Goal: Task Accomplishment & Management: Manage account settings

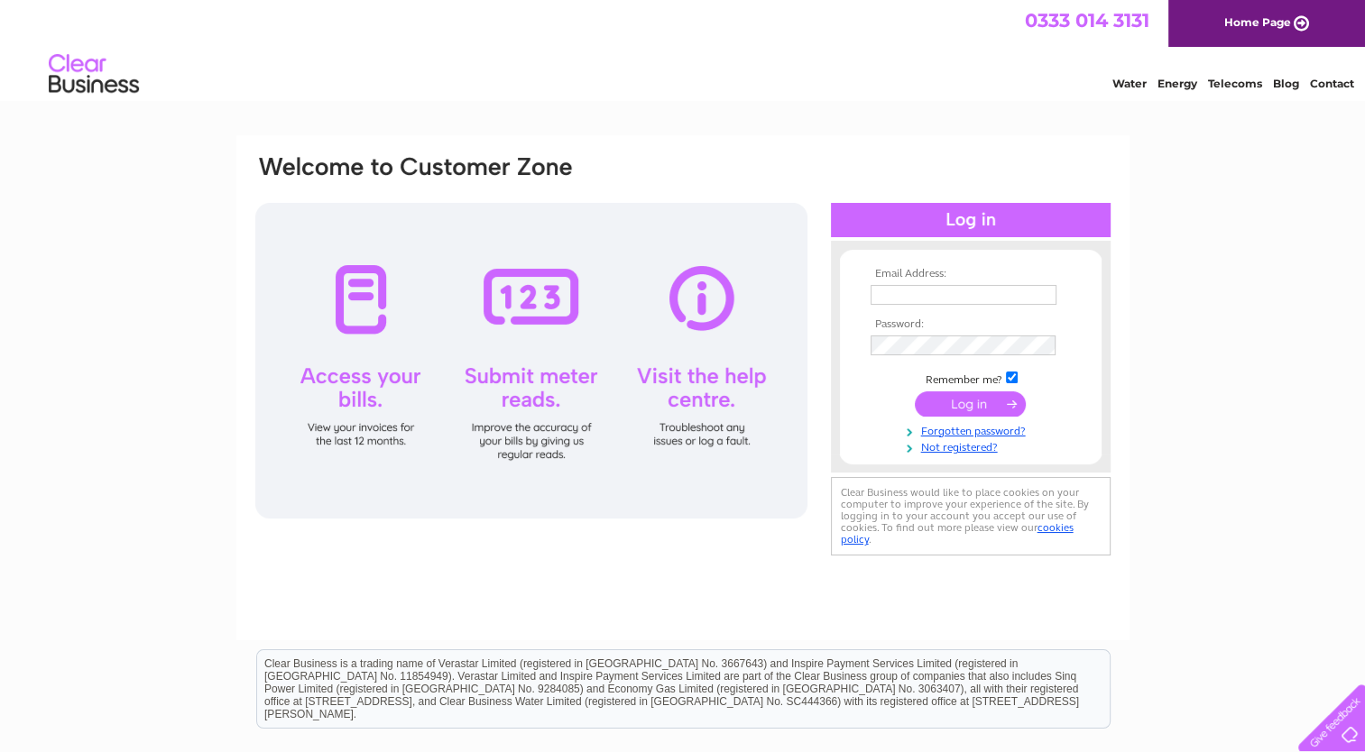
click at [896, 294] on input "text" at bounding box center [963, 295] width 186 height 20
click at [949, 297] on input "steven" at bounding box center [964, 296] width 188 height 22
click at [915, 393] on input "submit" at bounding box center [970, 405] width 111 height 25
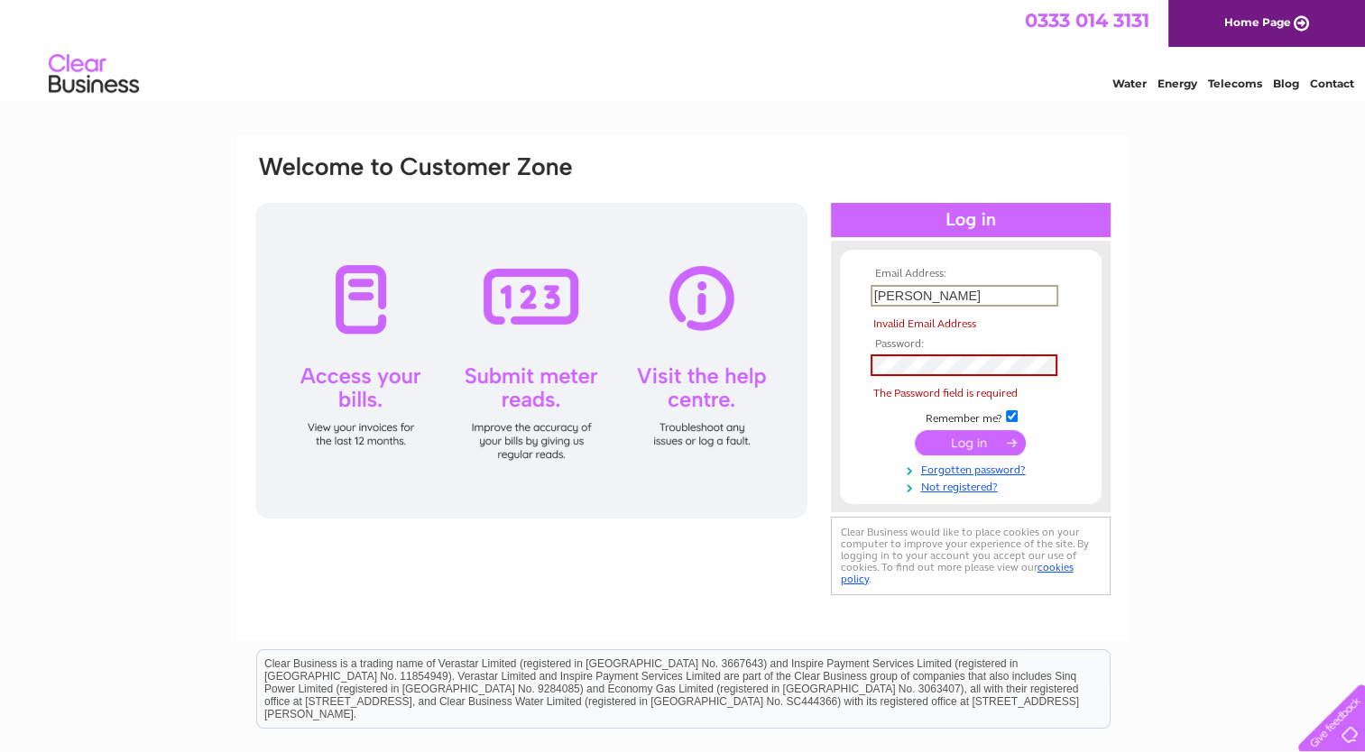
type input "[PERSON_NAME][EMAIL_ADDRESS][DOMAIN_NAME]"
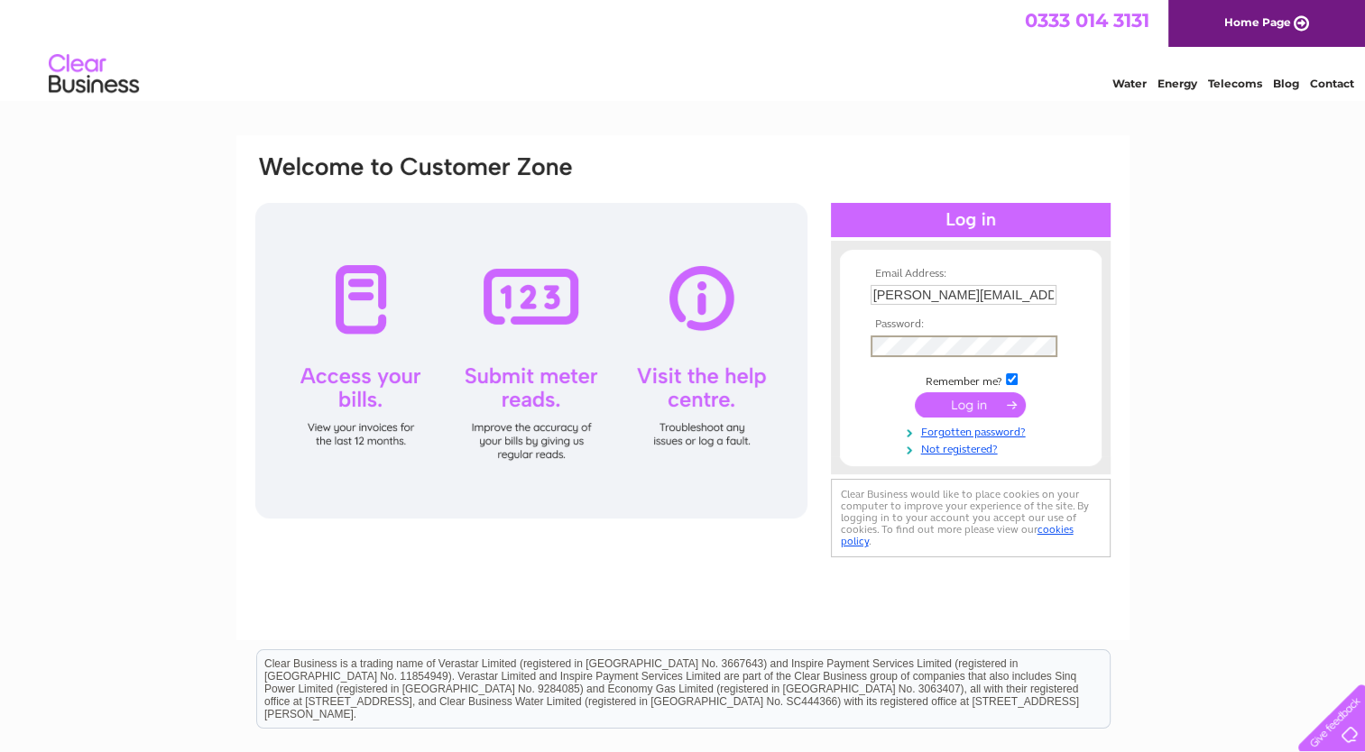
click at [971, 406] on input "submit" at bounding box center [970, 404] width 111 height 25
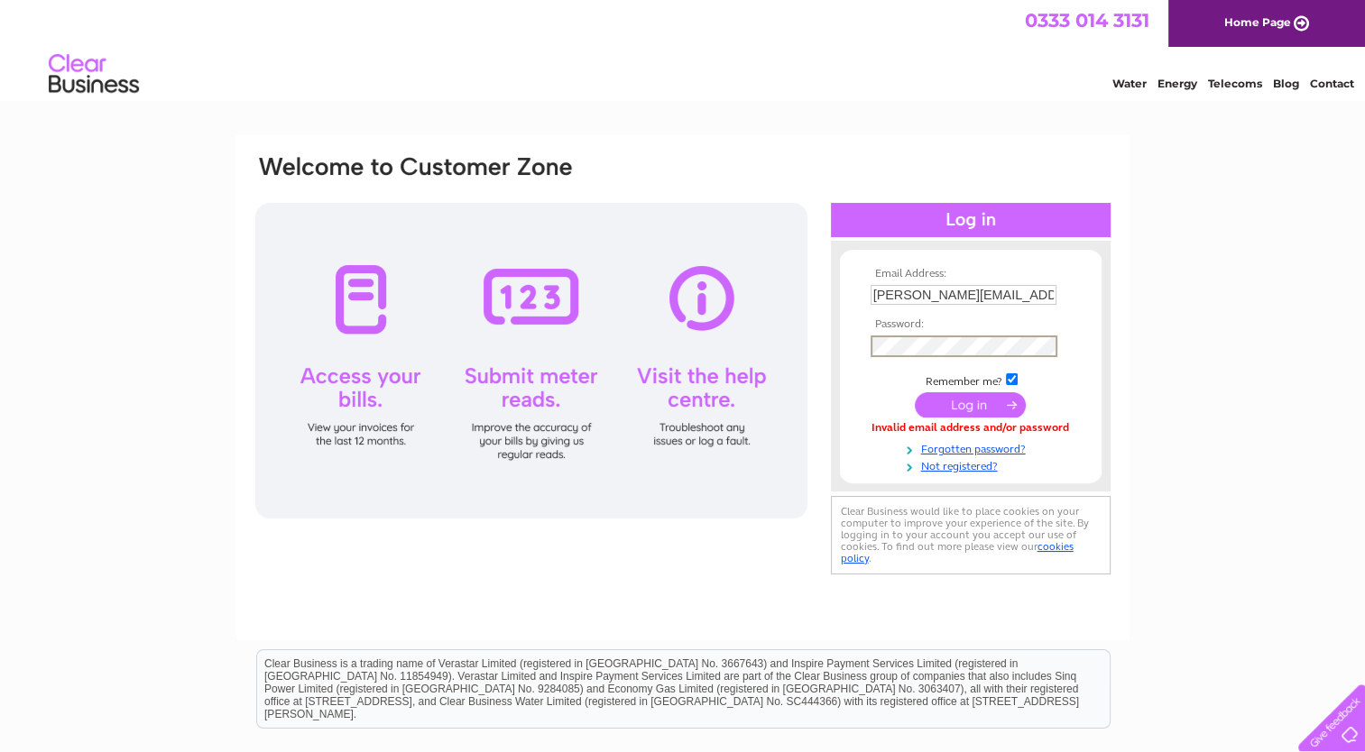
click at [960, 406] on input "submit" at bounding box center [970, 404] width 111 height 25
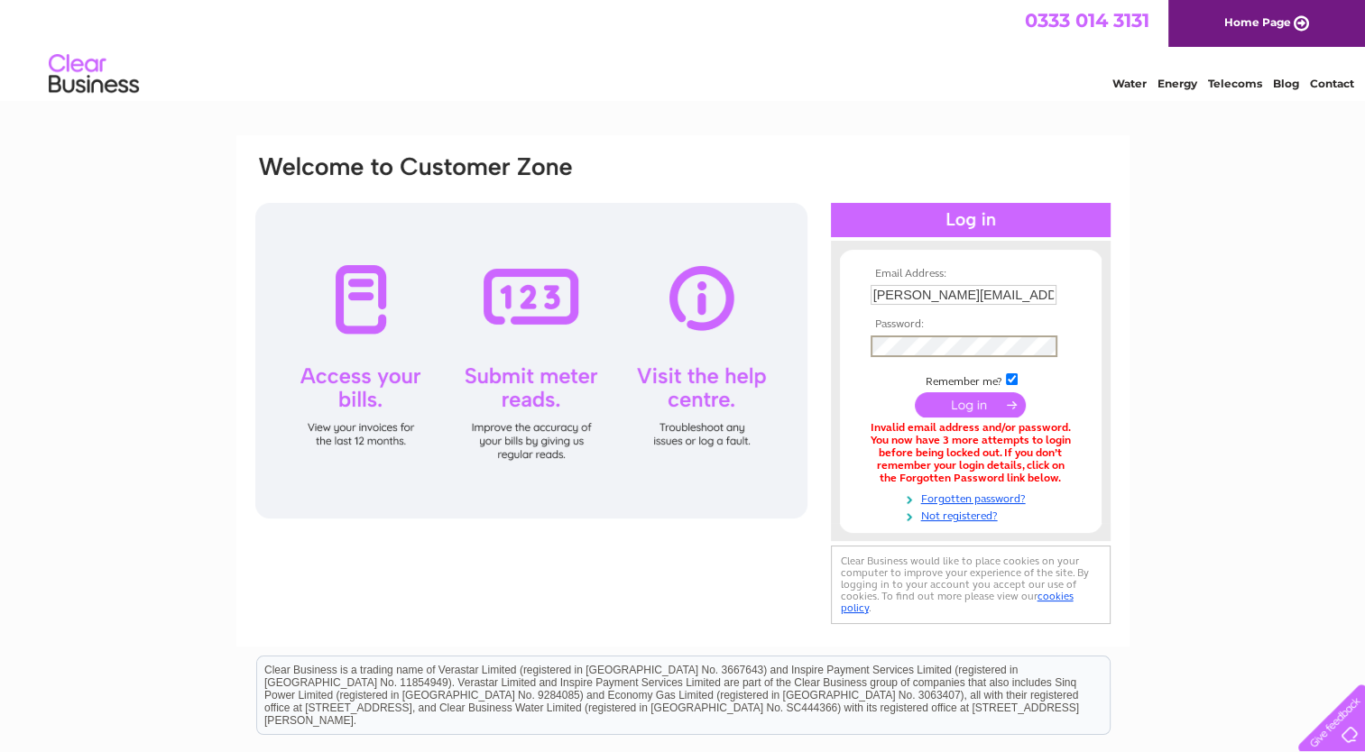
click at [970, 411] on input "submit" at bounding box center [970, 404] width 111 height 25
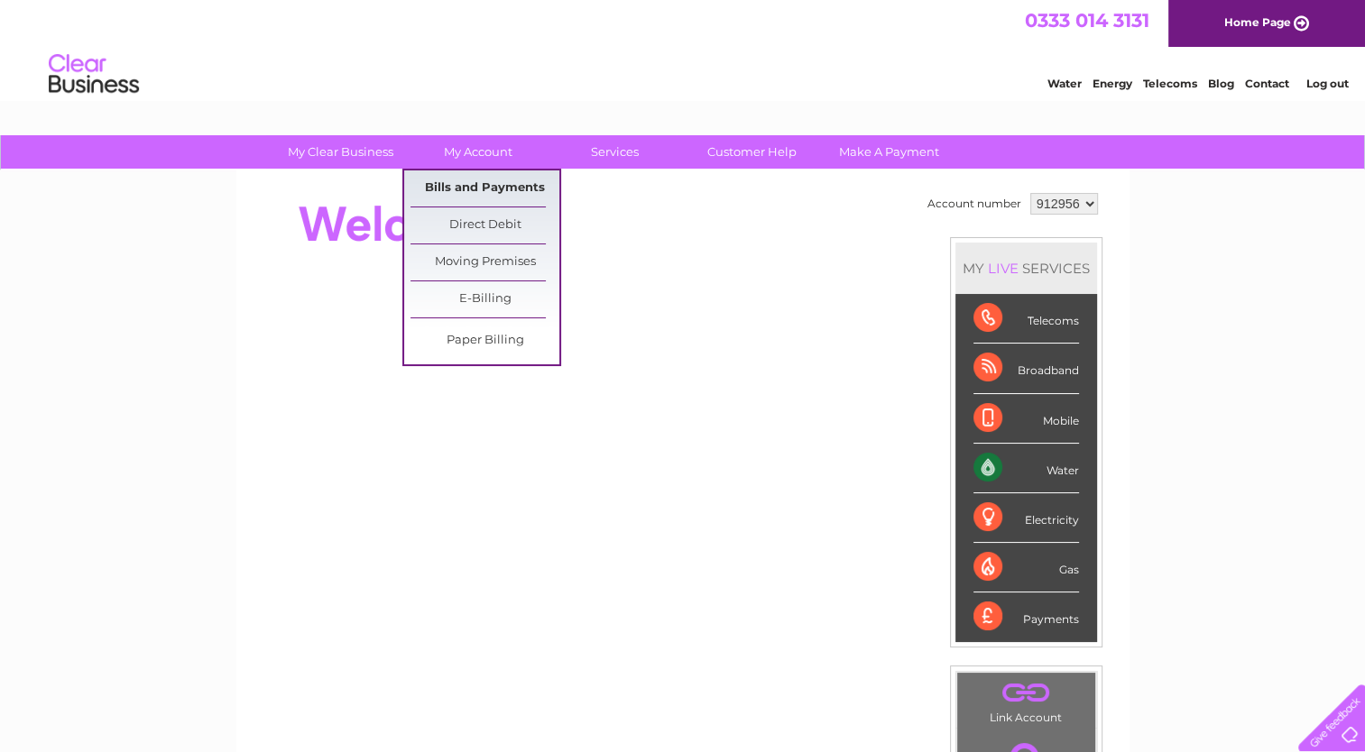
click at [475, 181] on link "Bills and Payments" at bounding box center [484, 188] width 149 height 36
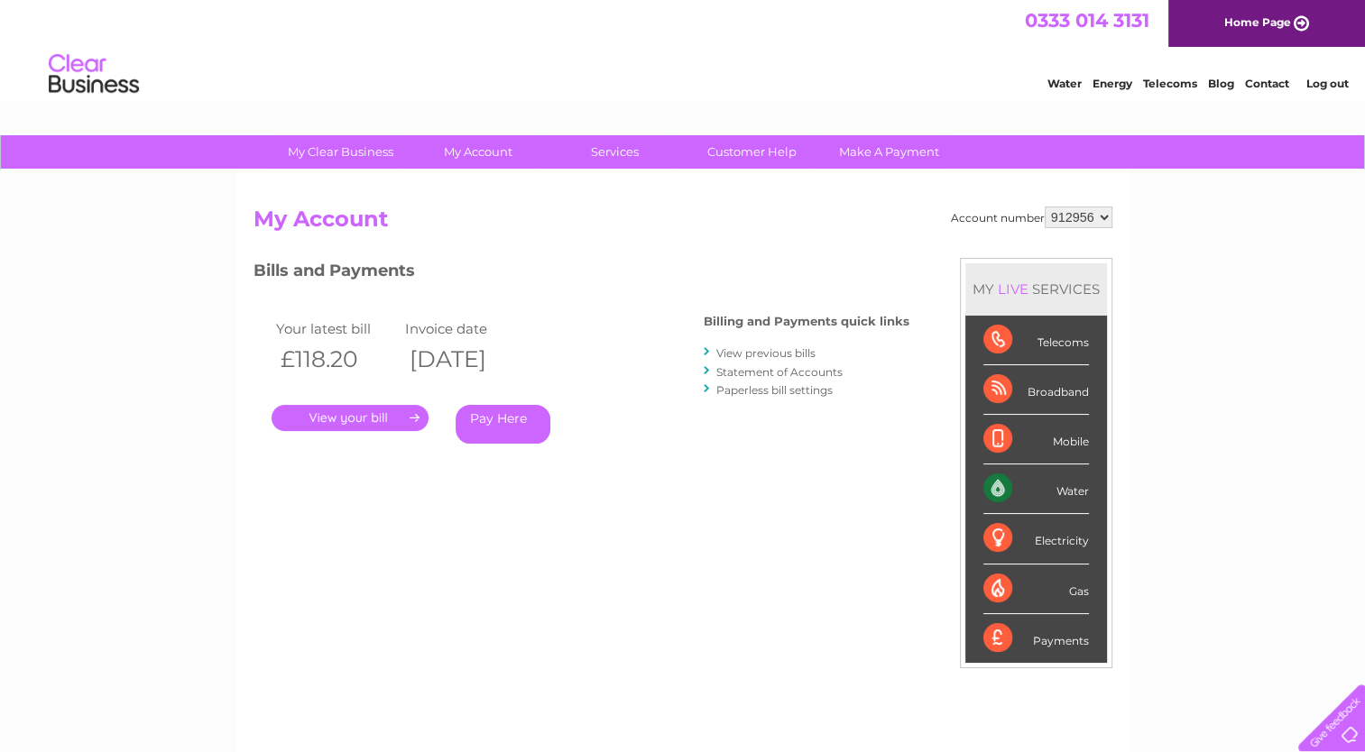
click at [372, 419] on link "." at bounding box center [349, 418] width 157 height 26
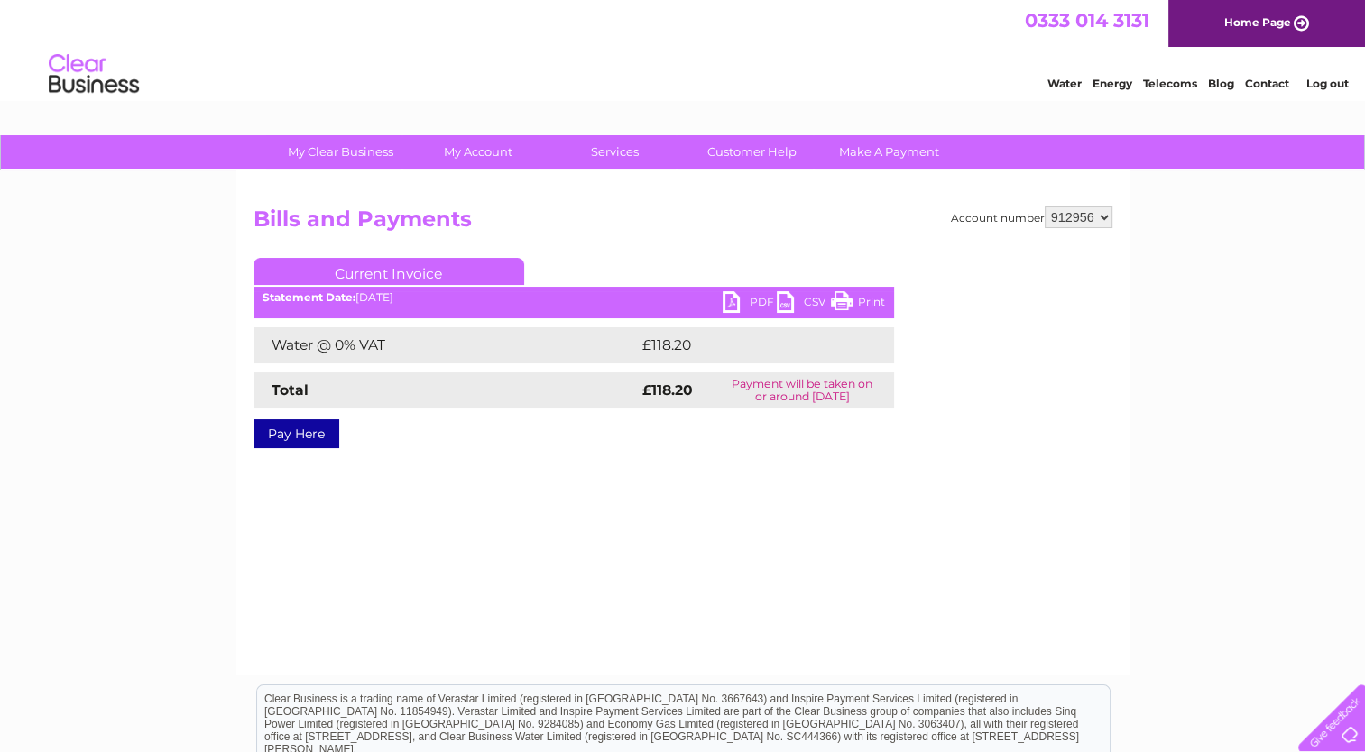
click at [733, 301] on link "PDF" at bounding box center [749, 304] width 54 height 26
